Goal: Check status: Check status

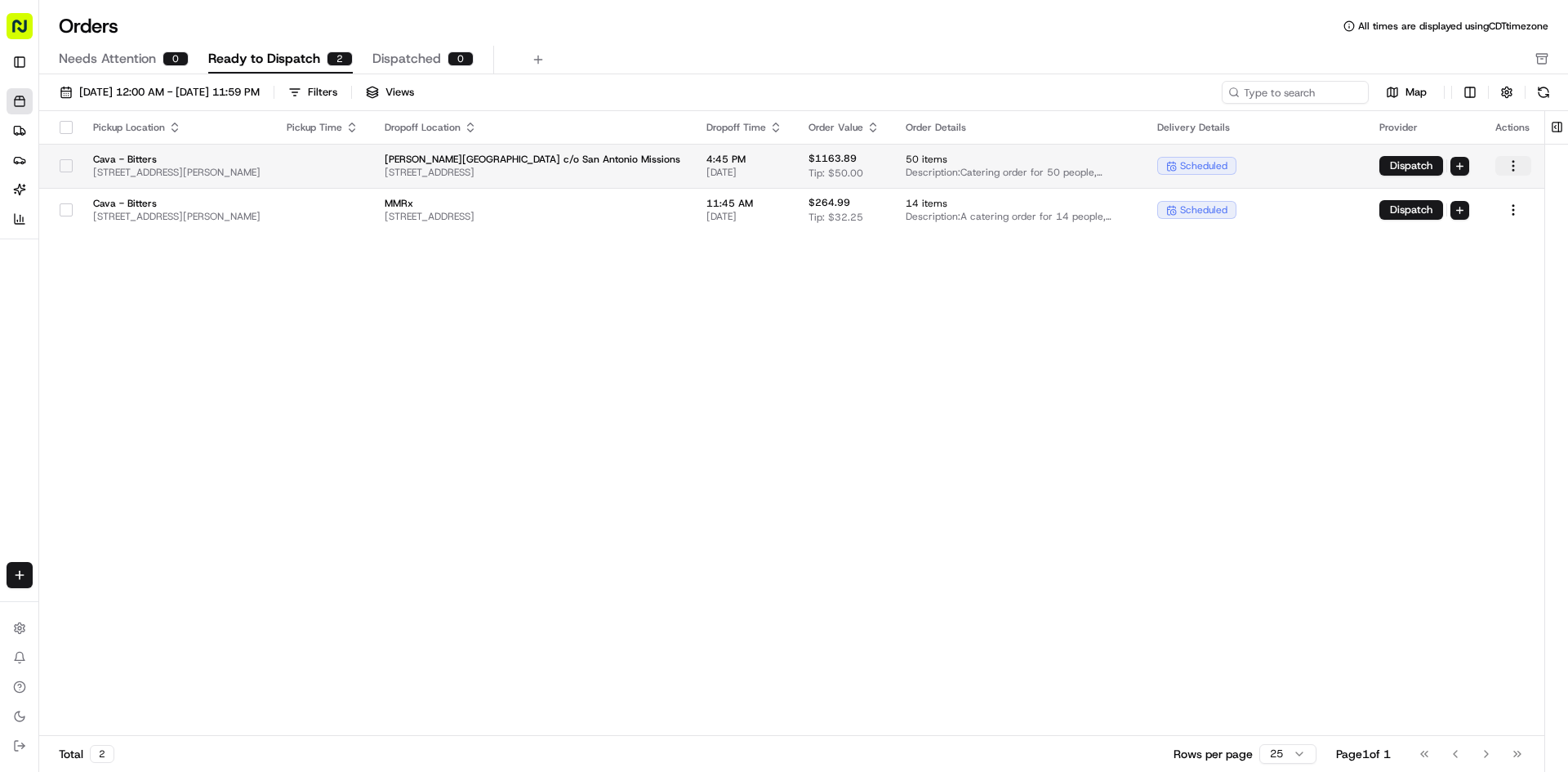
click at [1517, 166] on html "Cava - Bitters [EMAIL_ADDRESS][DOMAIN_NAME] Toggle Sidebar Orders Deliveries Pr…" at bounding box center [784, 386] width 1568 height 772
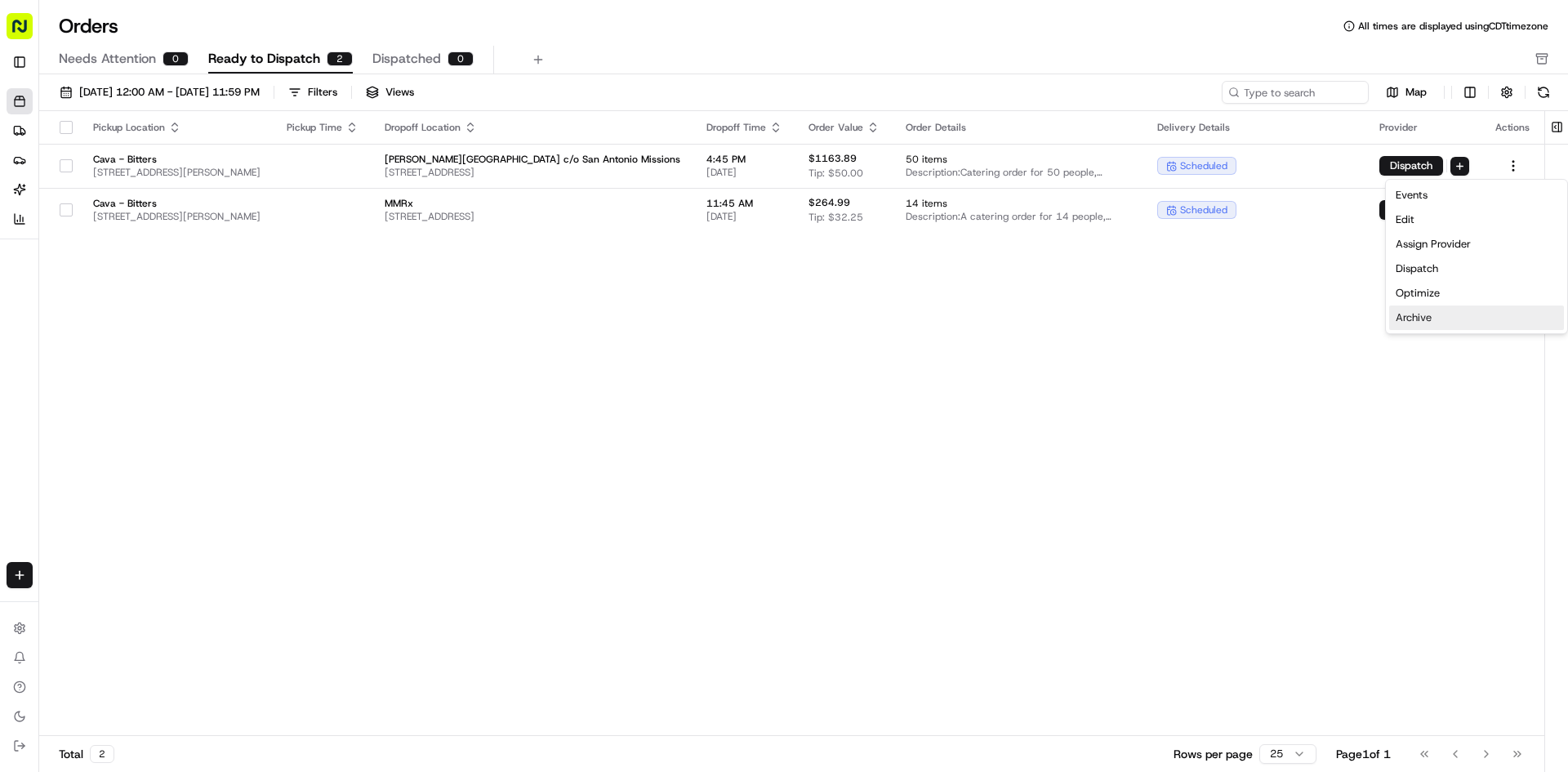
click at [1450, 309] on div "Archive" at bounding box center [1476, 318] width 175 height 24
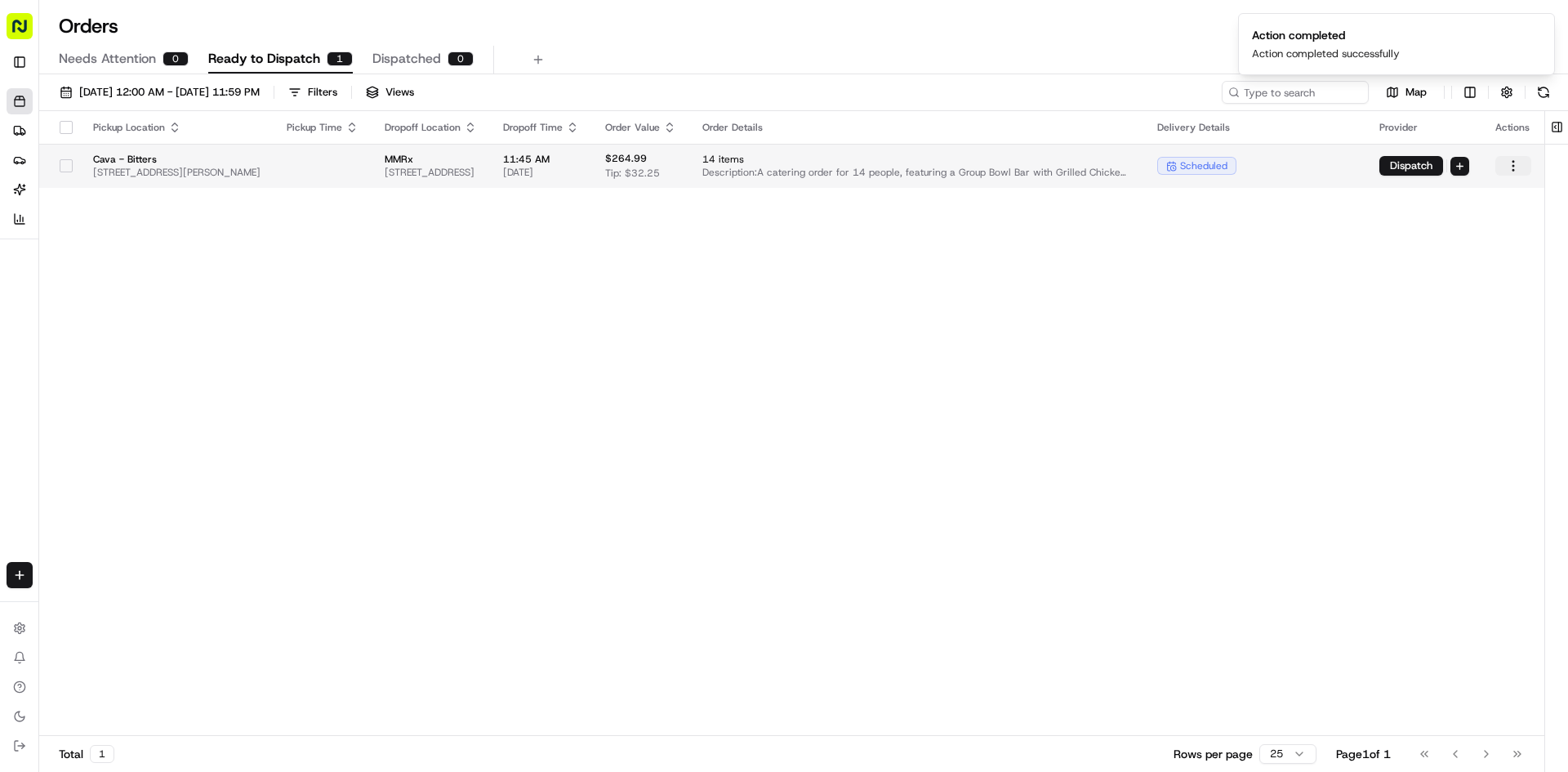
click at [1511, 173] on html "Cava - Bitters [EMAIL_ADDRESS][DOMAIN_NAME] Toggle Sidebar Orders Deliveries Pr…" at bounding box center [784, 386] width 1568 height 772
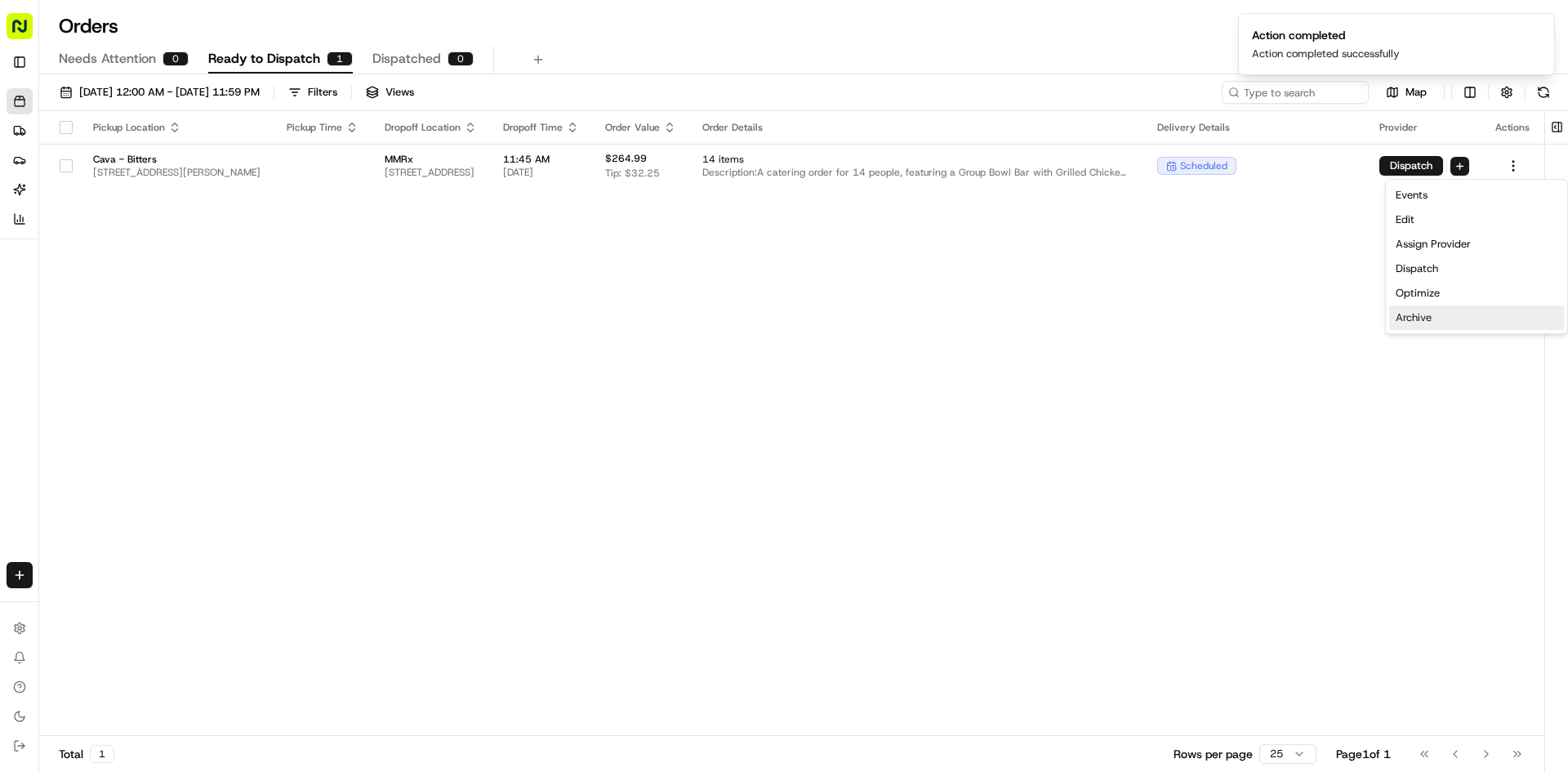
click at [1423, 318] on div "Archive" at bounding box center [1476, 318] width 175 height 24
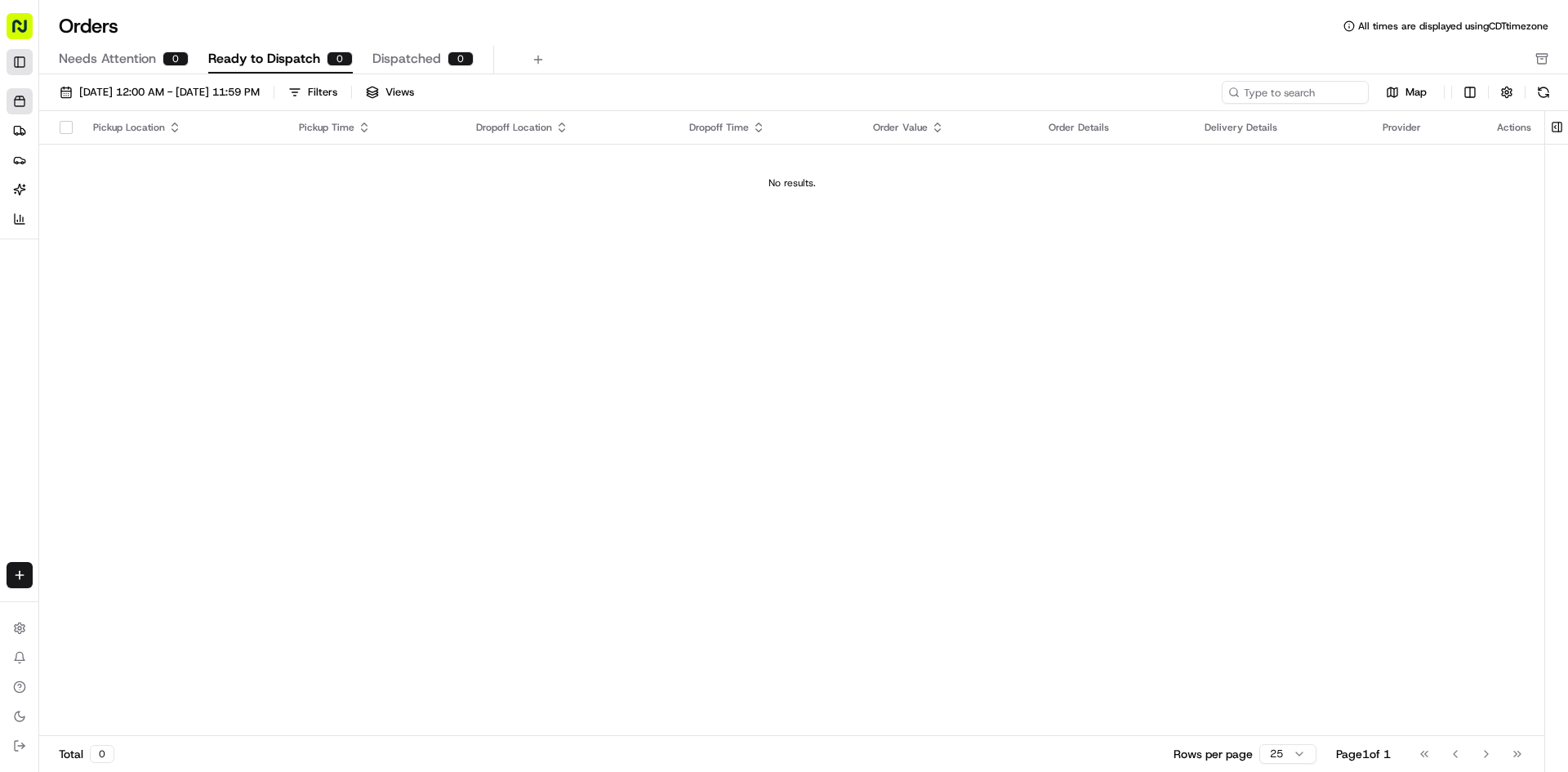
click at [24, 65] on button "Toggle Sidebar" at bounding box center [19, 62] width 26 height 26
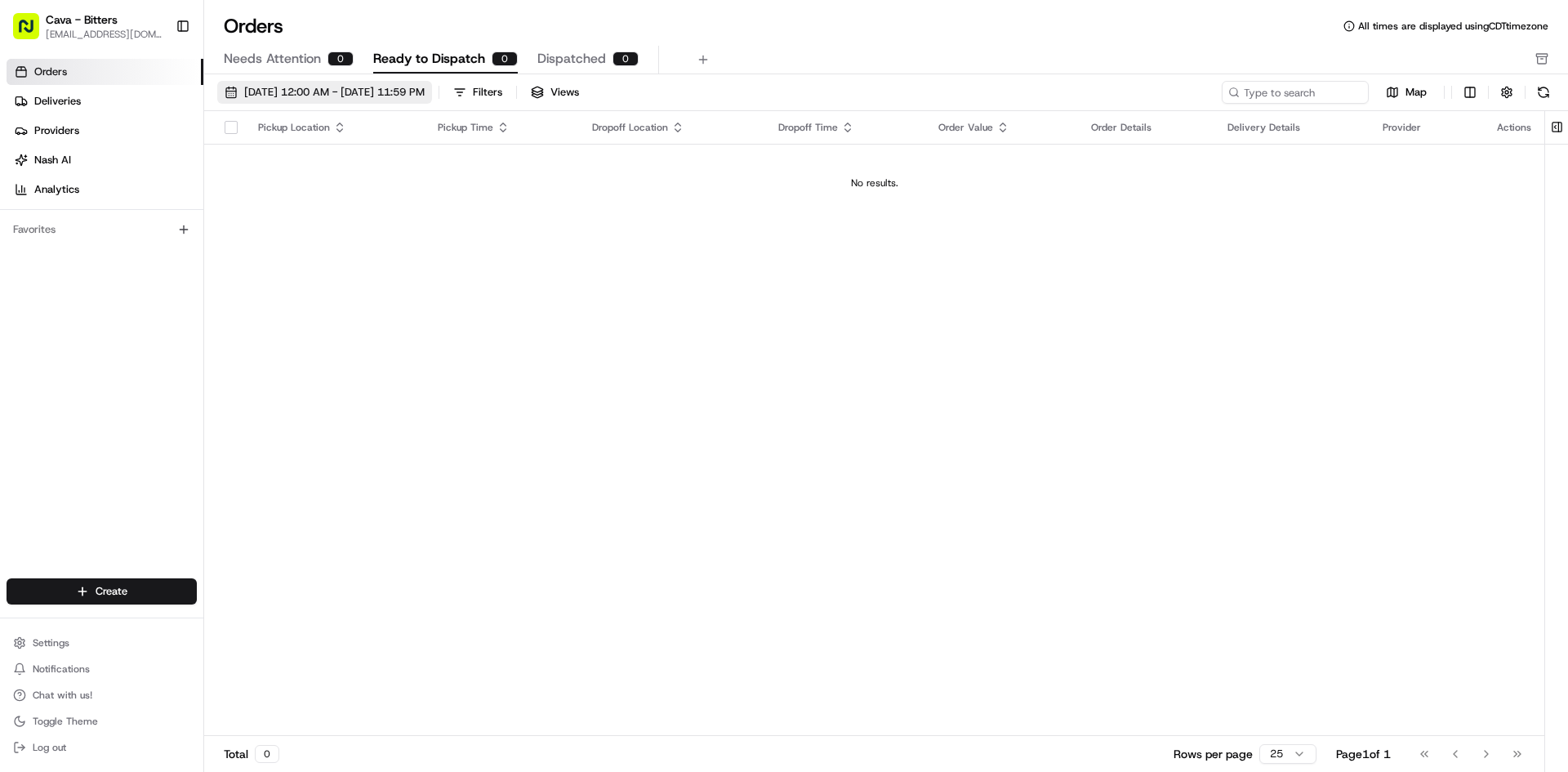
click at [395, 93] on span "[DATE] 12:00 AM - [DATE] 11:59 PM" at bounding box center [334, 92] width 181 height 15
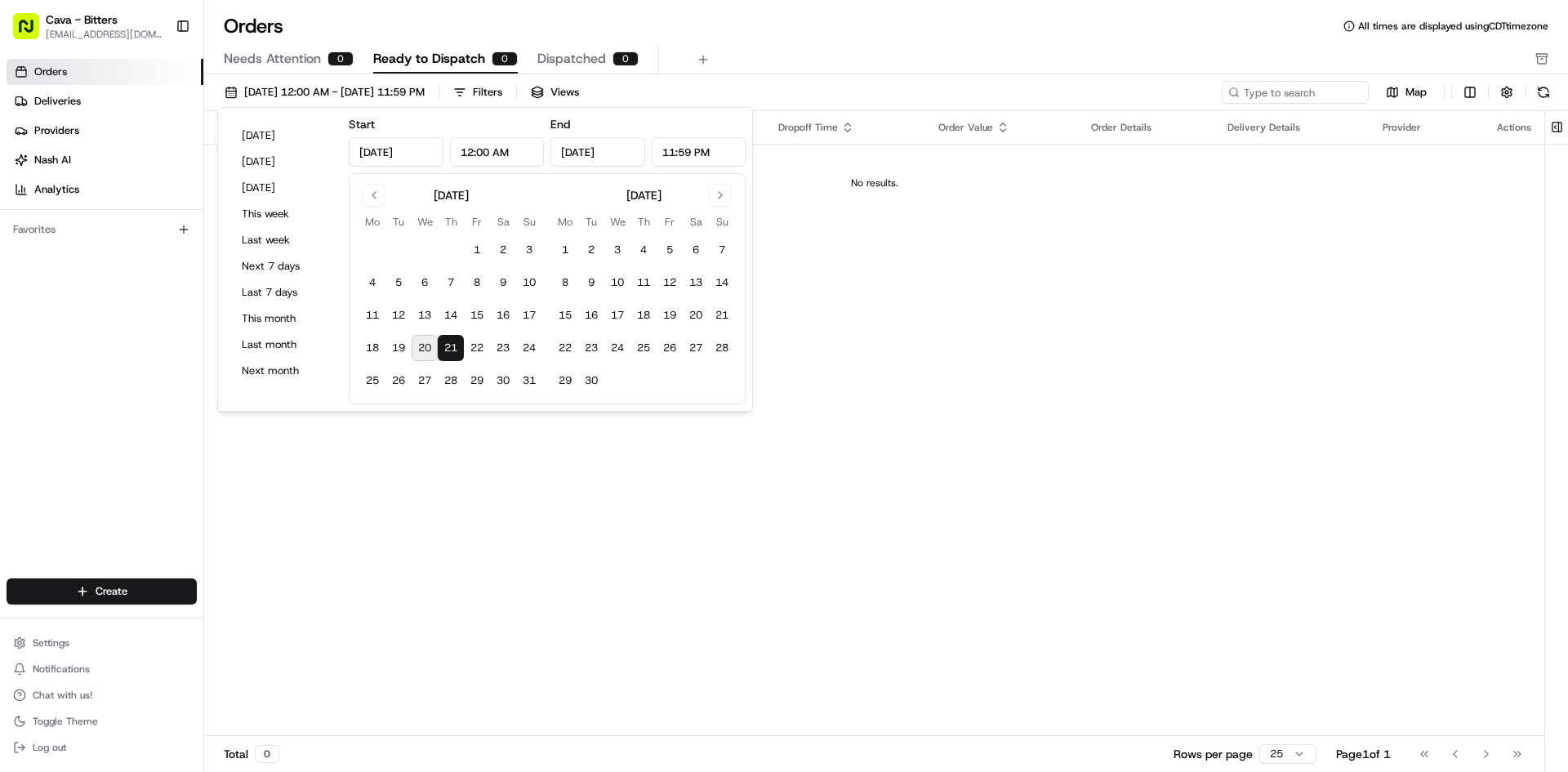
click at [430, 354] on button "20" at bounding box center [425, 348] width 26 height 26
click at [442, 351] on button "21" at bounding box center [451, 348] width 26 height 26
type input "[DATE]"
click at [890, 270] on div "Pickup Location Pickup Time Dropoff Location Dropoff Time Order Value Order Det…" at bounding box center [874, 423] width 1340 height 625
